Goal: Task Accomplishment & Management: Manage account settings

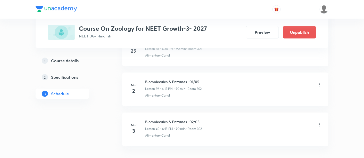
scroll to position [1815, 0]
click at [319, 82] on icon at bounding box center [319, 84] width 5 height 5
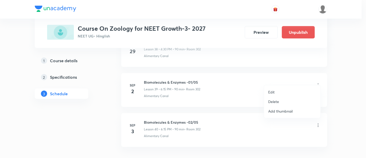
click at [280, 101] on li "Delete" at bounding box center [292, 102] width 56 height 10
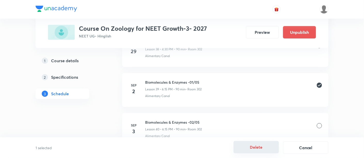
click at [260, 147] on button "Delete" at bounding box center [255, 147] width 45 height 12
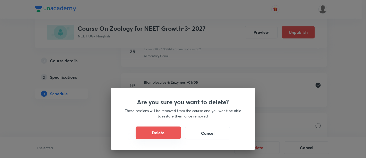
click at [165, 132] on button "Delete" at bounding box center [158, 132] width 45 height 12
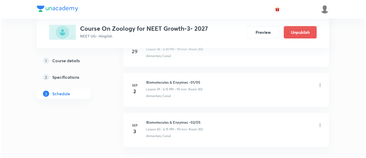
scroll to position [1806, 0]
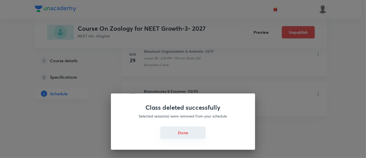
click at [179, 134] on button "Done" at bounding box center [182, 132] width 45 height 12
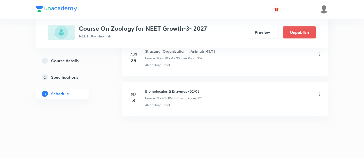
click at [319, 91] on icon at bounding box center [319, 93] width 5 height 5
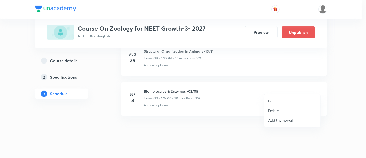
click at [271, 99] on p "Edit" at bounding box center [271, 100] width 6 height 5
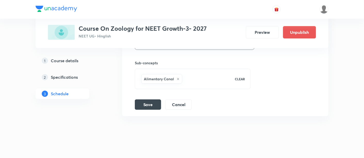
scroll to position [1762, 0]
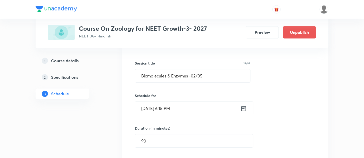
scroll to position [1602, 0]
click at [195, 71] on input "Biomolecules & Enzymes -02/05" at bounding box center [192, 75] width 115 height 13
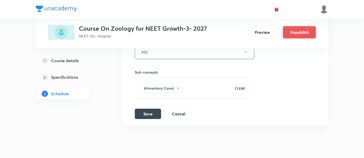
scroll to position [1759, 0]
type input "Biomolecules & Enzymes -01/05"
click at [146, 107] on button "Save" at bounding box center [148, 112] width 26 height 10
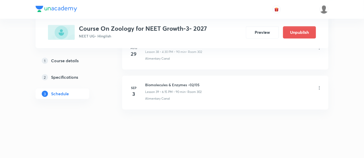
scroll to position [1570, 0]
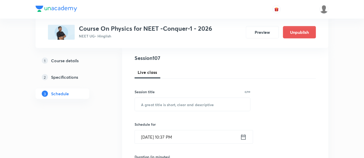
scroll to position [58, 0]
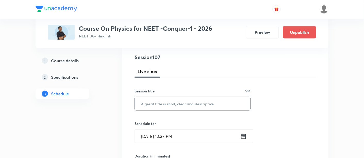
click at [156, 104] on input "text" at bounding box center [192, 103] width 115 height 13
paste input "Thermal Properties of Matter"
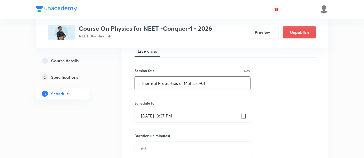
scroll to position [80, 0]
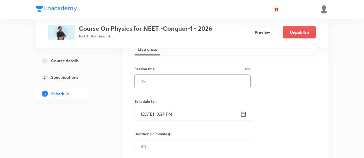
type input "T"
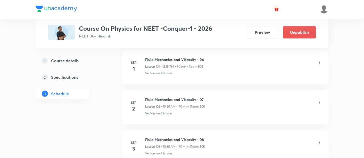
scroll to position [4313, 0]
click at [319, 100] on icon at bounding box center [319, 102] width 5 height 5
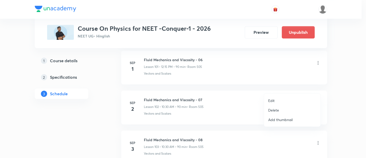
click at [273, 100] on p "Edit" at bounding box center [271, 100] width 6 height 5
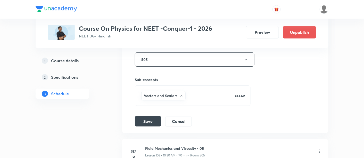
scroll to position [4262, 0]
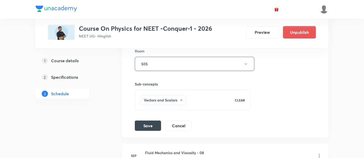
click at [273, 100] on div "Session title 34/99 Fluid Mechanics and Viscosity - 07 ​ Schedule for Sep 2, 20…" at bounding box center [225, 18] width 181 height 224
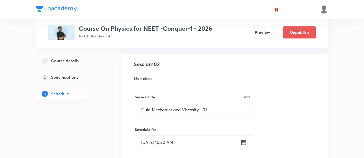
scroll to position [4087, 0]
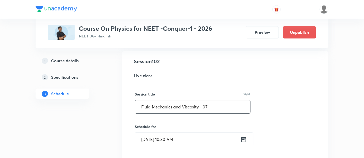
click at [144, 100] on input "Fluid Mechanics and Viscosity - 07" at bounding box center [192, 106] width 115 height 13
drag, startPoint x: 142, startPoint y: 92, endPoint x: 215, endPoint y: 92, distance: 72.9
click at [215, 100] on input "Fluid Mechanics and Viscosity - 07" at bounding box center [192, 106] width 115 height 13
paste input "Thermal Properties of Matter"
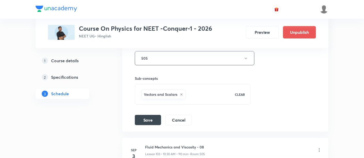
scroll to position [4269, 0]
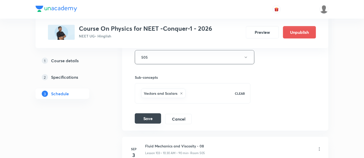
type input "Thermal Properties of Matter-01"
click at [155, 113] on button "Save" at bounding box center [148, 118] width 26 height 10
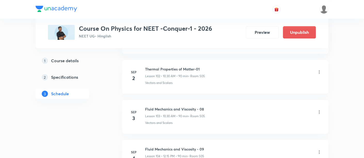
scroll to position [4102, 0]
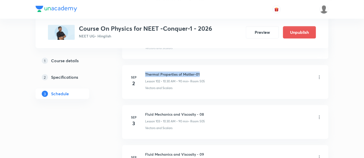
drag, startPoint x: 145, startPoint y: 59, endPoint x: 202, endPoint y: 59, distance: 56.9
click at [202, 71] on h6 "Thermal Properties of Matter-01" at bounding box center [175, 73] width 60 height 5
copy h6 "Thermal Properties of Matter-01"
click at [233, 81] on li "Sep 2 Thermal Properties of Matter-01 Lesson 102 • 10:30 AM • 90 min • Room 505…" at bounding box center [225, 82] width 206 height 34
click at [319, 114] on icon at bounding box center [319, 116] width 5 height 5
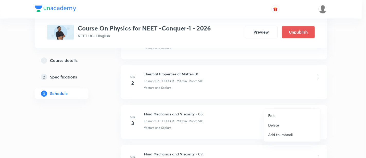
click at [272, 115] on p "Edit" at bounding box center [271, 115] width 6 height 5
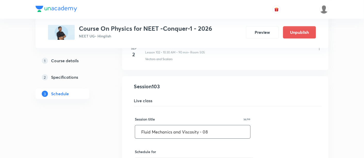
drag, startPoint x: 141, startPoint y: 116, endPoint x: 216, endPoint y: 114, distance: 75.2
click at [216, 125] on input "Fluid Mechanics and Viscosity - 08" at bounding box center [192, 131] width 115 height 13
paste input "Thermal Properties of Matter-01"
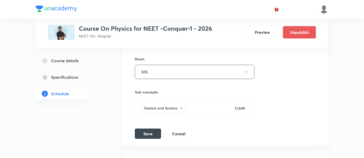
scroll to position [4295, 0]
type input "Thermal Properties of Matter-02"
click at [152, 127] on button "Save" at bounding box center [148, 132] width 26 height 10
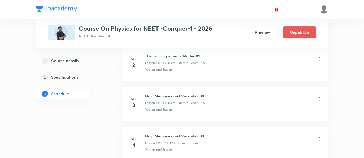
scroll to position [4119, 0]
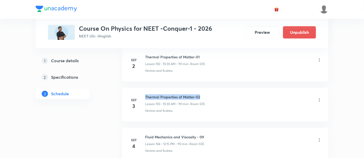
drag, startPoint x: 146, startPoint y: 81, endPoint x: 205, endPoint y: 79, distance: 59.8
click at [205, 94] on h6 "Thermal Properties of Matter-02" at bounding box center [175, 96] width 60 height 5
copy h6 "Thermal Properties of Matter-02"
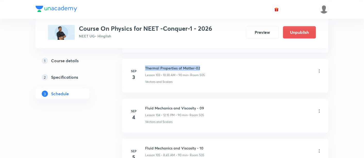
scroll to position [4149, 0]
click at [320, 107] on icon at bounding box center [319, 109] width 5 height 5
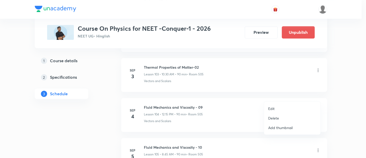
click at [272, 108] on p "Edit" at bounding box center [271, 108] width 6 height 5
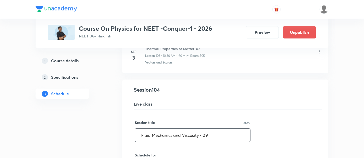
scroll to position [4138, 0]
drag, startPoint x: 140, startPoint y: 120, endPoint x: 240, endPoint y: 117, distance: 100.0
click at [240, 129] on input "Fluid Mechanics and Viscosity - 09" at bounding box center [192, 135] width 115 height 13
paste input "Thermal Properties of Matter-02"
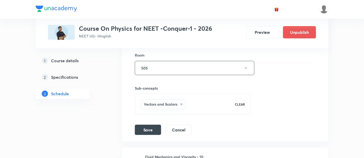
scroll to position [4339, 0]
type input "Thermal Properties of Matter-03"
click at [151, 123] on button "Save" at bounding box center [148, 128] width 26 height 10
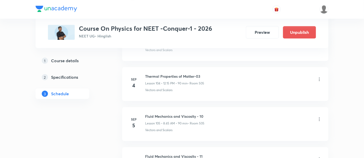
scroll to position [4178, 0]
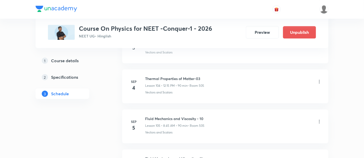
click at [320, 119] on icon at bounding box center [319, 121] width 5 height 5
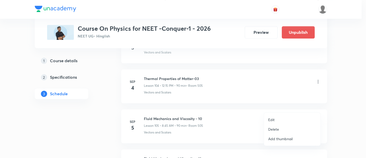
click at [274, 118] on p "Edit" at bounding box center [271, 119] width 6 height 5
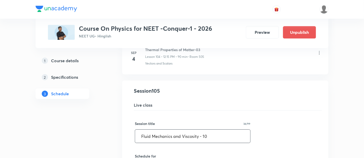
drag, startPoint x: 140, startPoint y: 118, endPoint x: 234, endPoint y: 115, distance: 93.6
click at [234, 129] on input "Fluid Mechanics and Viscosity - 10" at bounding box center [192, 135] width 115 height 13
paste input "Thermal Properties of Matter-02"
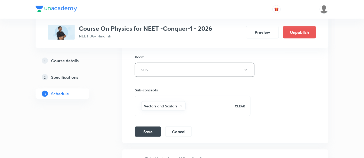
scroll to position [4379, 0]
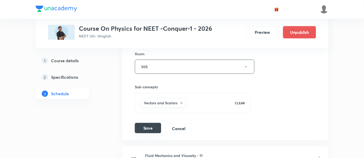
type input "Thermal Properties of Matter-04"
click at [148, 123] on button "Save" at bounding box center [148, 128] width 26 height 10
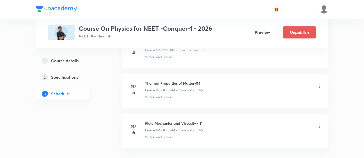
scroll to position [4208, 0]
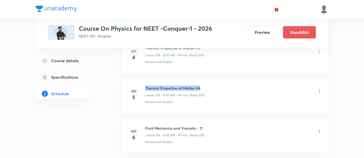
drag, startPoint x: 146, startPoint y: 72, endPoint x: 206, endPoint y: 72, distance: 59.8
click at [206, 85] on div "Thermal Properties of Matter-04 Lesson 105 • 8:45 AM • 90 min • Room 505" at bounding box center [233, 91] width 177 height 12
copy h6 "Thermal Properties of Matter-04"
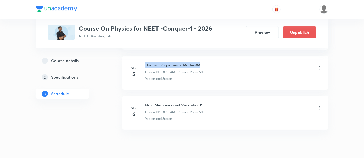
scroll to position [4236, 0]
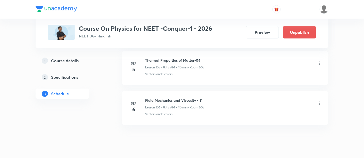
click at [319, 101] on icon at bounding box center [319, 102] width 1 height 3
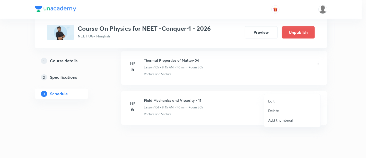
click at [276, 100] on li "Edit" at bounding box center [292, 101] width 56 height 10
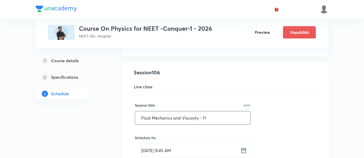
drag, startPoint x: 140, startPoint y: 102, endPoint x: 225, endPoint y: 105, distance: 84.3
click at [225, 111] on input "Fluid Mechanics and Viscosity - 11" at bounding box center [192, 117] width 115 height 13
paste input "Thermal Properties of Matter-04"
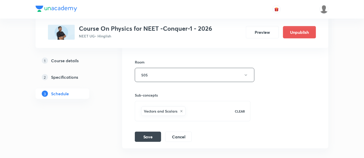
scroll to position [4433, 0]
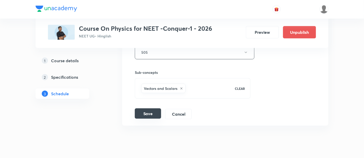
type input "Thermal Properties of Matter-05"
click at [149, 108] on button "Save" at bounding box center [148, 113] width 26 height 10
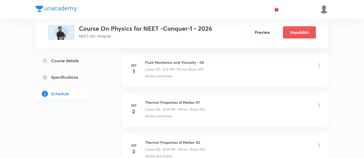
scroll to position [4072, 0]
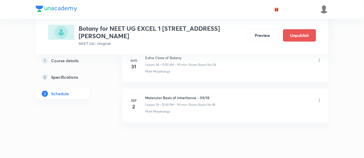
click at [320, 98] on icon at bounding box center [319, 100] width 5 height 5
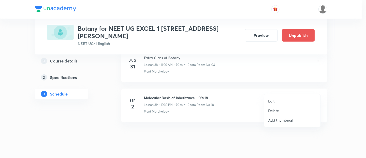
click at [274, 101] on p "Edit" at bounding box center [271, 100] width 6 height 5
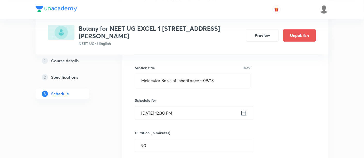
scroll to position [1604, 0]
click at [244, 109] on icon at bounding box center [243, 112] width 6 height 7
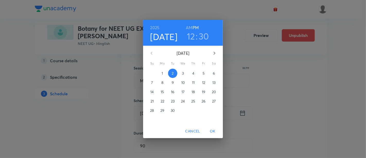
click at [183, 72] on p "3" at bounding box center [183, 73] width 2 height 5
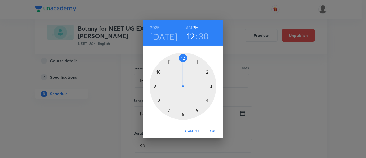
click at [211, 130] on span "OK" at bounding box center [213, 131] width 12 height 6
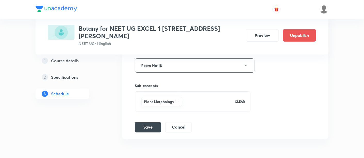
scroll to position [1752, 0]
click at [151, 121] on button "Save" at bounding box center [148, 126] width 26 height 10
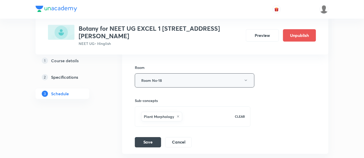
scroll to position [1751, 0]
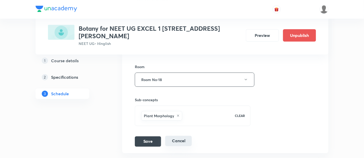
click at [177, 136] on button "Cancel" at bounding box center [178, 141] width 27 height 10
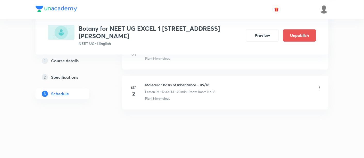
scroll to position [1570, 0]
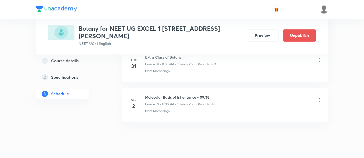
click at [319, 97] on icon at bounding box center [319, 99] width 5 height 5
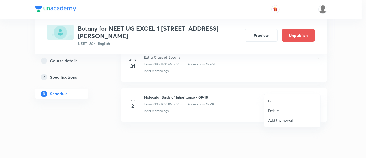
click at [276, 110] on p "Delete" at bounding box center [273, 110] width 11 height 5
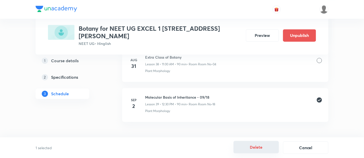
click at [260, 148] on button "Delete" at bounding box center [255, 147] width 45 height 12
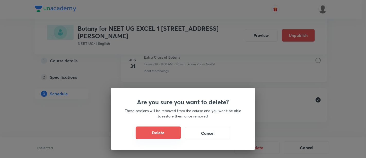
click at [173, 137] on button "Delete" at bounding box center [158, 132] width 45 height 12
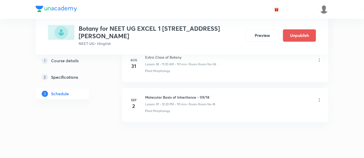
scroll to position [1530, 0]
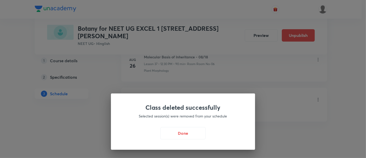
click at [173, 137] on button "Done" at bounding box center [182, 133] width 45 height 12
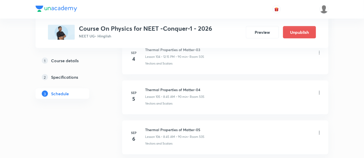
scroll to position [4472, 0]
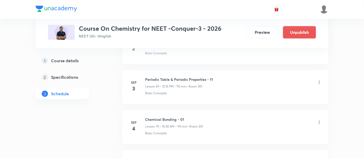
scroll to position [3013, 0]
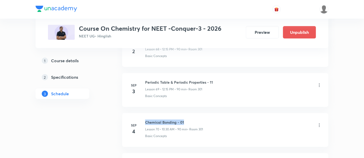
drag, startPoint x: 145, startPoint y: 111, endPoint x: 194, endPoint y: 112, distance: 49.0
click at [194, 119] on h6 "Chemical Bonding - 01" at bounding box center [174, 121] width 58 height 5
copy h6 "Chemical Bonding - 01"
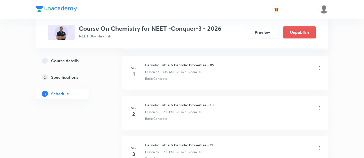
scroll to position [2950, 0]
click at [319, 106] on icon at bounding box center [319, 107] width 1 height 3
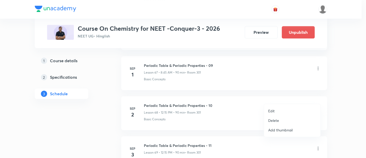
click at [273, 110] on p "Edit" at bounding box center [271, 110] width 6 height 5
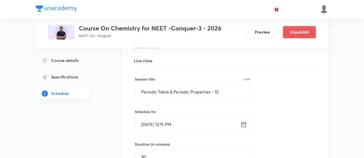
scroll to position [2744, 0]
drag, startPoint x: 140, startPoint y: 82, endPoint x: 225, endPoint y: 81, distance: 85.8
click at [225, 86] on input "Periodic Table & Periodic Properties - 10" at bounding box center [192, 92] width 115 height 13
paste input "Chemical Bonding - 01"
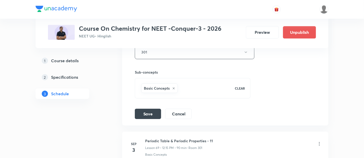
scroll to position [2920, 0]
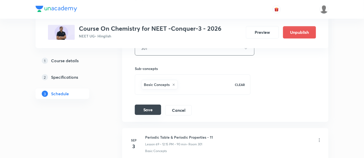
type input "Chemical Bonding - 01"
click at [153, 104] on button "Save" at bounding box center [148, 109] width 26 height 10
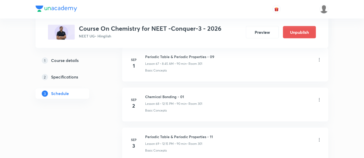
scroll to position [2720, 0]
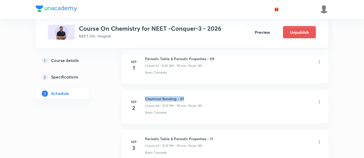
drag, startPoint x: 146, startPoint y: 88, endPoint x: 190, endPoint y: 86, distance: 44.4
click at [190, 90] on li "Sep 2 Chemical Bonding - 01 Lesson 68 • 12:15 PM • 90 min • Room 301 Basic Conc…" at bounding box center [225, 107] width 206 height 34
copy h6 "Chemical Bonding - 01"
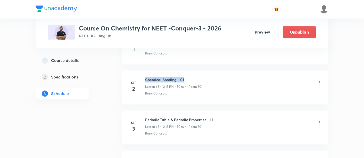
scroll to position [2743, 0]
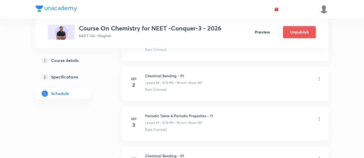
click at [319, 116] on icon at bounding box center [319, 118] width 5 height 5
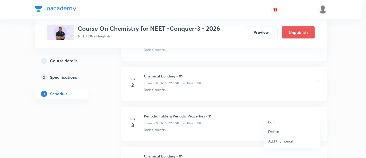
click at [272, 121] on p "Edit" at bounding box center [271, 121] width 6 height 5
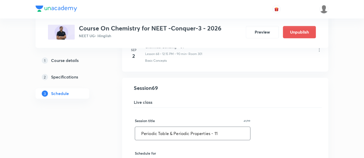
drag, startPoint x: 141, startPoint y: 123, endPoint x: 227, endPoint y: 128, distance: 86.7
click at [227, 128] on input "Periodic Table & Periodic Properties - 11" at bounding box center [192, 133] width 115 height 13
paste input "Chemical Bonding - 0"
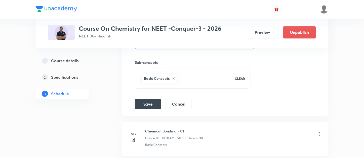
scroll to position [2973, 0]
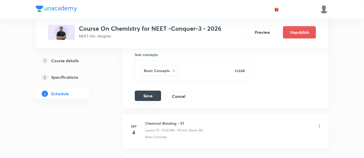
type input "Chemical Bonding - 02"
click at [148, 90] on button "Save" at bounding box center [148, 95] width 26 height 10
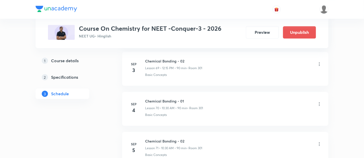
scroll to position [2800, 0]
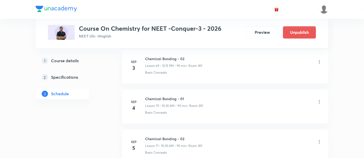
click at [318, 99] on icon at bounding box center [319, 101] width 5 height 5
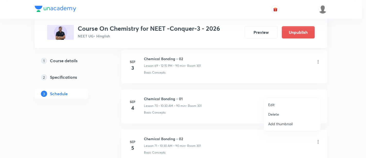
click at [273, 103] on p "Edit" at bounding box center [271, 104] width 6 height 5
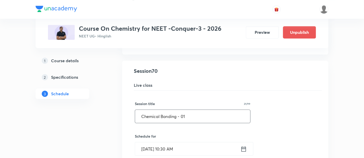
click at [186, 109] on input "Chemical Bonding - 01" at bounding box center [192, 115] width 115 height 13
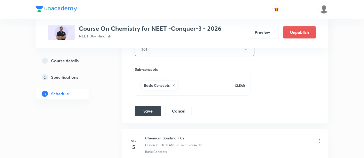
scroll to position [3003, 0]
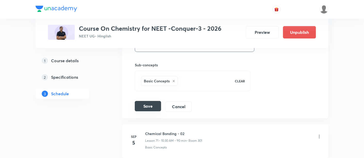
type input "Chemical Bonding - 03"
click at [143, 101] on button "Save" at bounding box center [148, 106] width 26 height 10
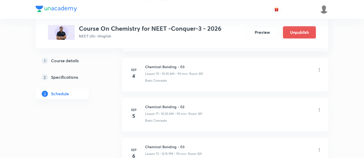
scroll to position [2826, 0]
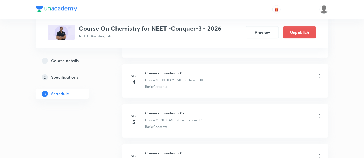
click at [320, 113] on icon at bounding box center [319, 115] width 5 height 5
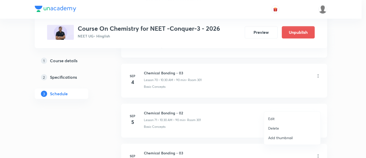
click at [273, 117] on p "Edit" at bounding box center [271, 118] width 6 height 5
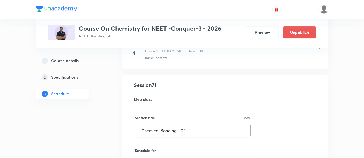
click at [193, 124] on input "Chemical Bonding - 02" at bounding box center [192, 130] width 115 height 13
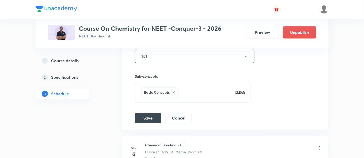
scroll to position [3032, 0]
type input "Chemical Bonding - 04"
click at [153, 112] on button "Save" at bounding box center [148, 117] width 26 height 10
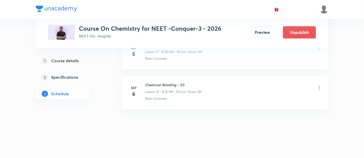
scroll to position [2883, 0]
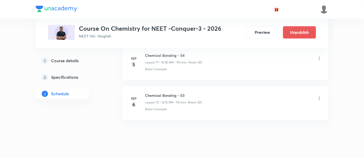
click at [319, 96] on icon at bounding box center [319, 98] width 5 height 5
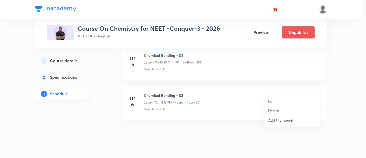
click at [273, 99] on p "Edit" at bounding box center [271, 100] width 6 height 5
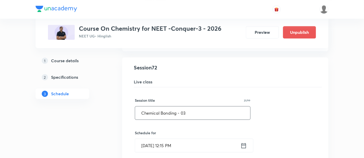
click at [194, 106] on input "Chemical Bonding - 03" at bounding box center [192, 112] width 115 height 13
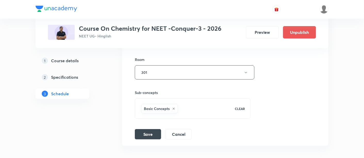
scroll to position [3066, 0]
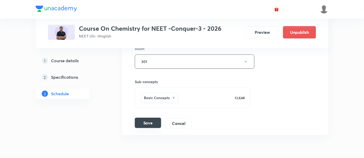
type input "Chemical Bonding - 05"
click at [150, 117] on button "Save" at bounding box center [148, 122] width 26 height 10
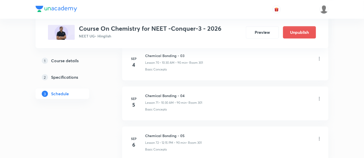
scroll to position [2858, 0]
